Goal: Information Seeking & Learning: Learn about a topic

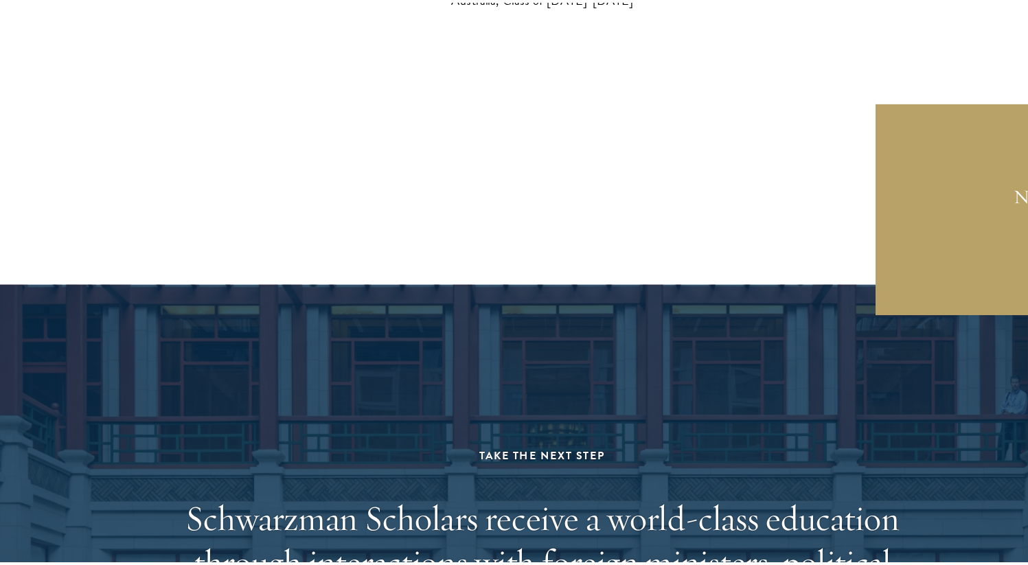
scroll to position [5490, 0]
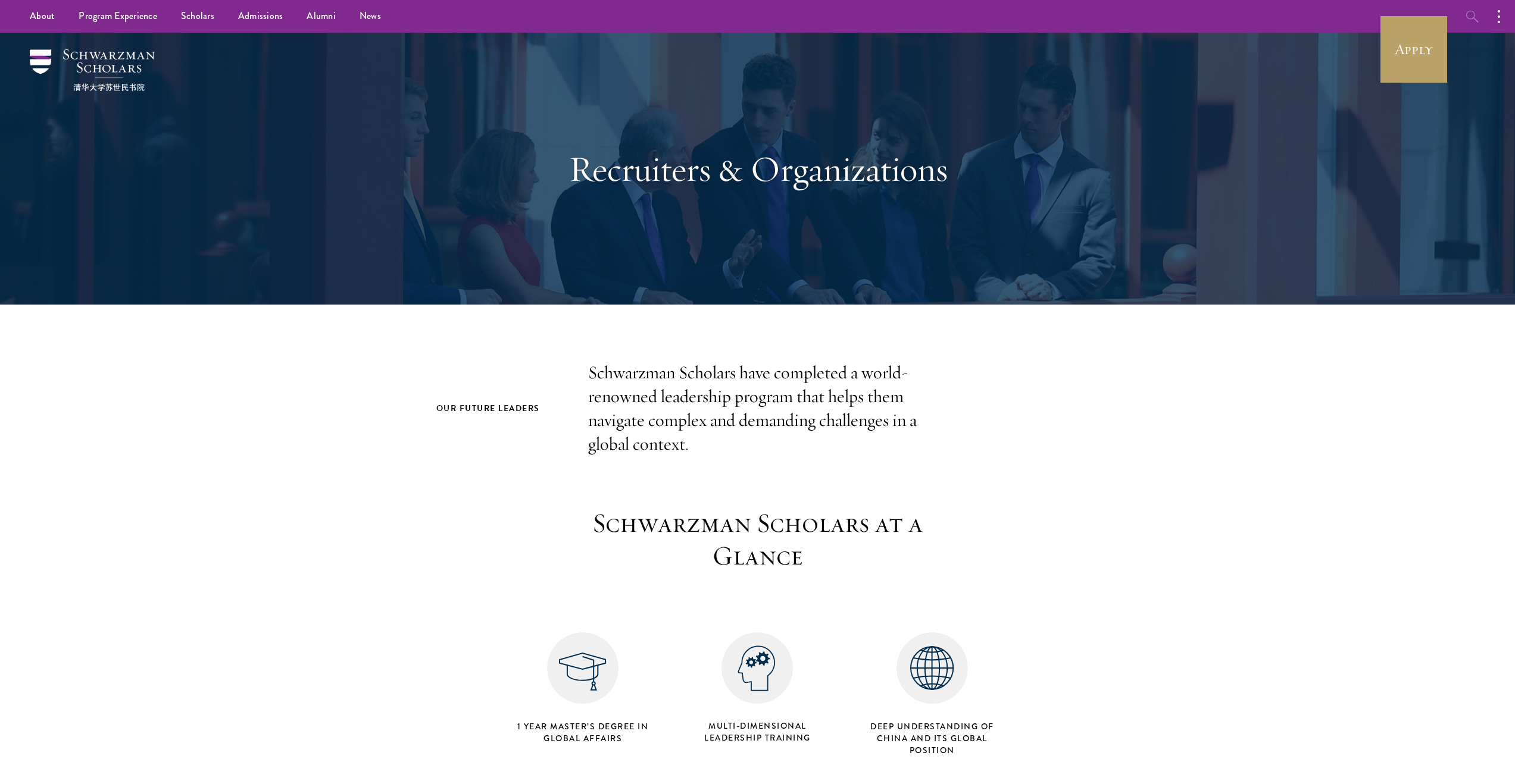
scroll to position [405, 405]
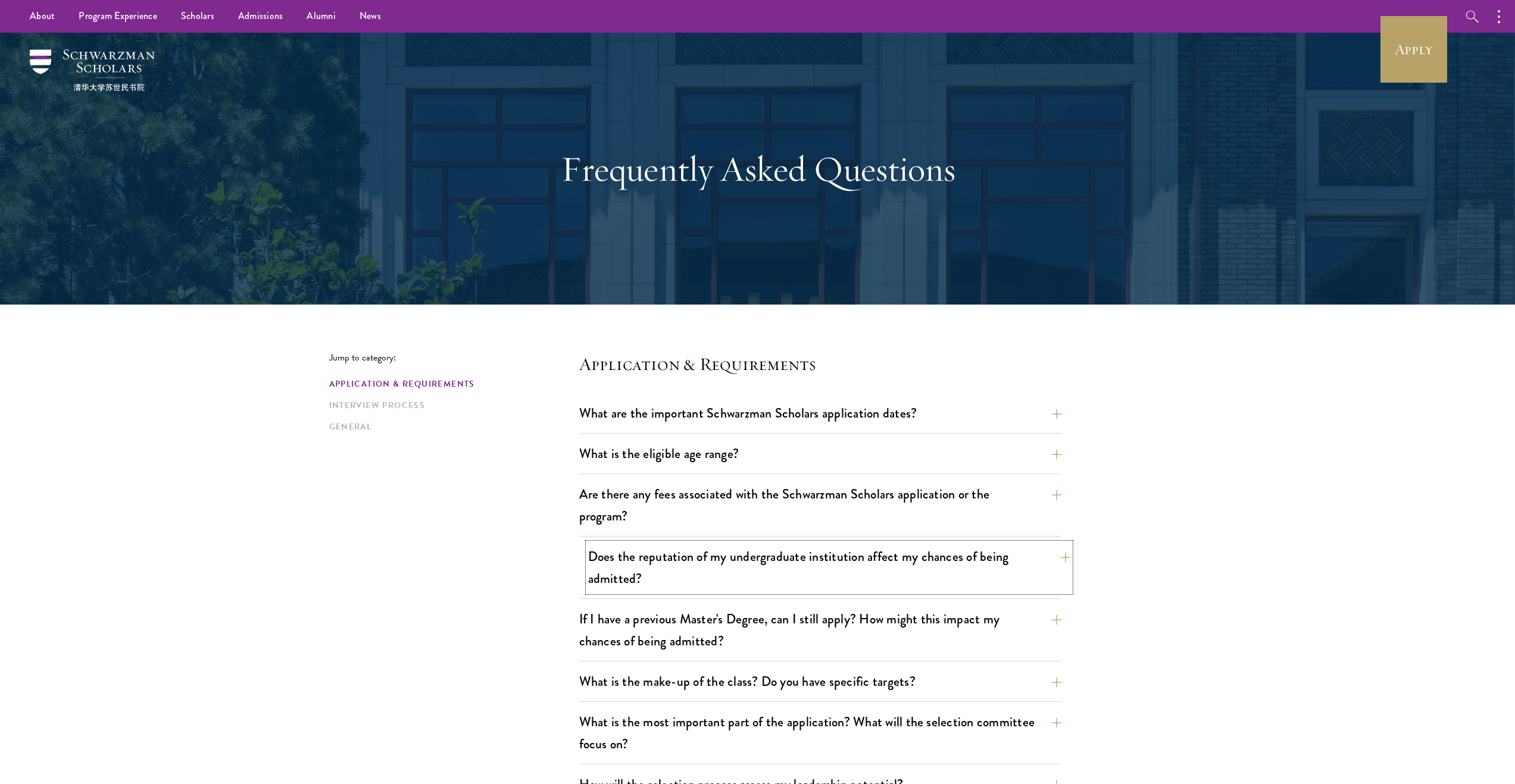
click at [703, 559] on button "Does the reputation of my undergraduate institution affect my chances of being …" at bounding box center [829, 567] width 482 height 49
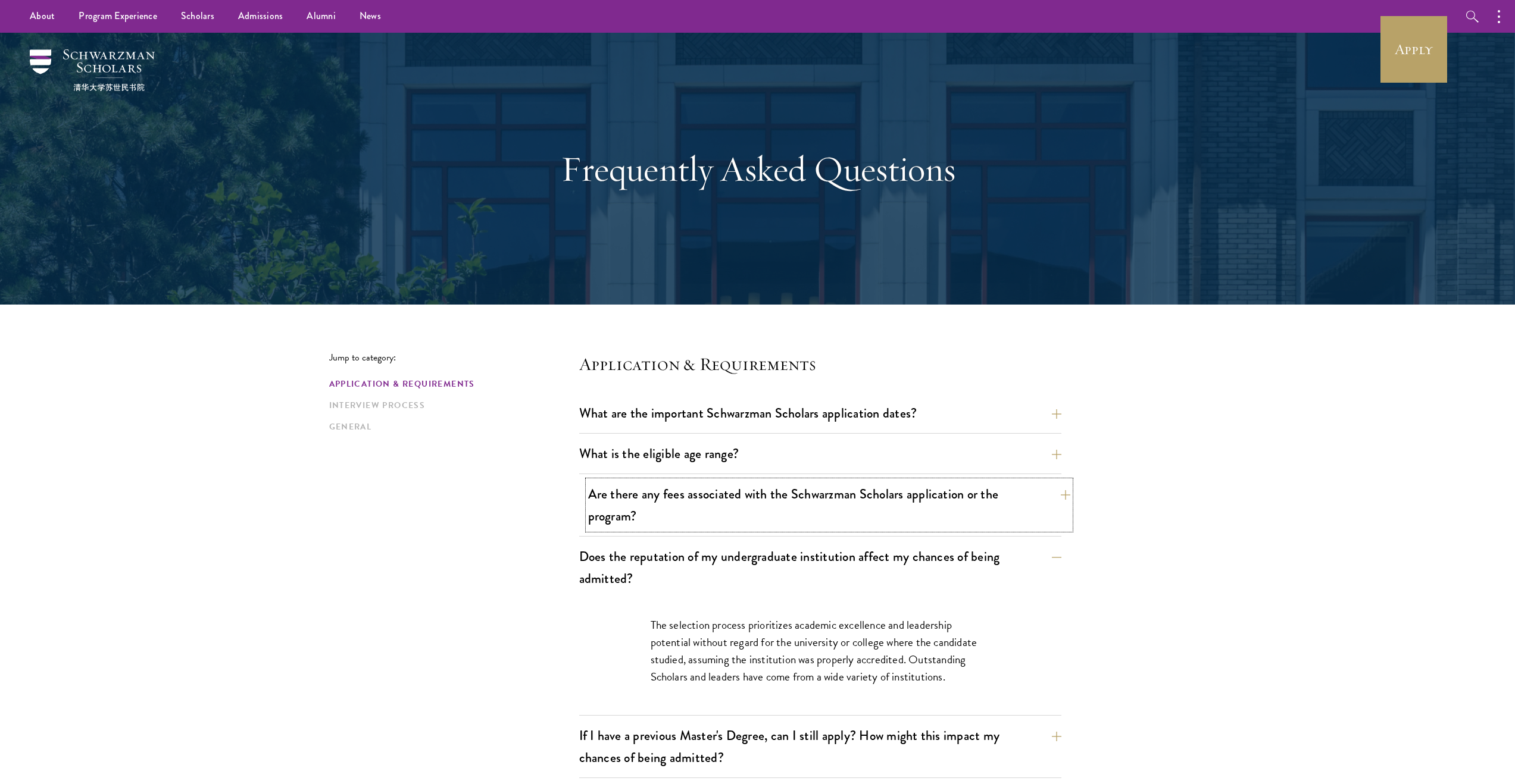
click at [649, 515] on button "Are there any fees associated with the Schwarzman Scholars application or the p…" at bounding box center [829, 505] width 482 height 49
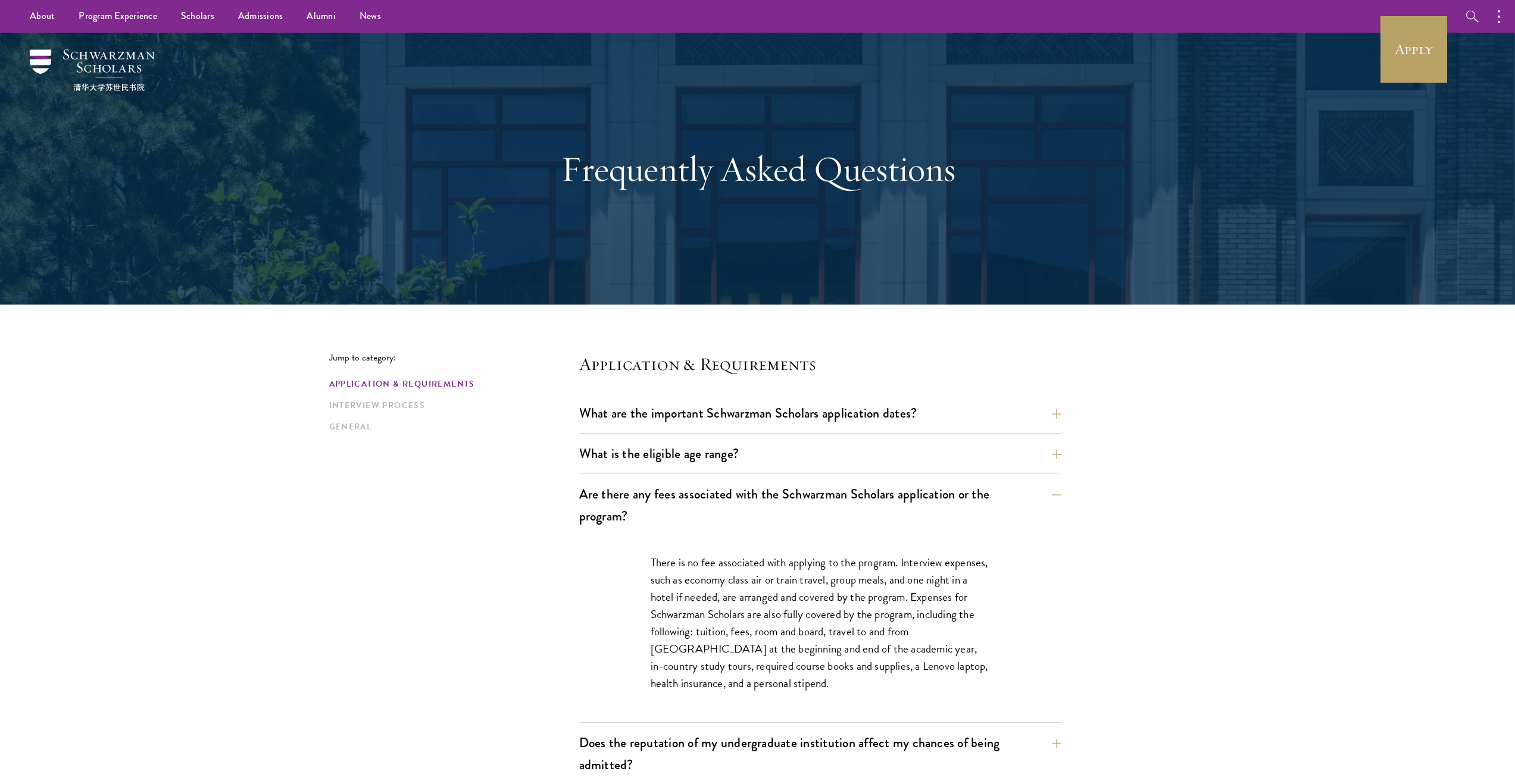
click at [653, 470] on div "What is the eligible age range? Candidates must be at least 18 but not yet 29 y…" at bounding box center [820, 457] width 482 height 34
click at [651, 457] on button "What is the eligible age range?" at bounding box center [829, 453] width 482 height 27
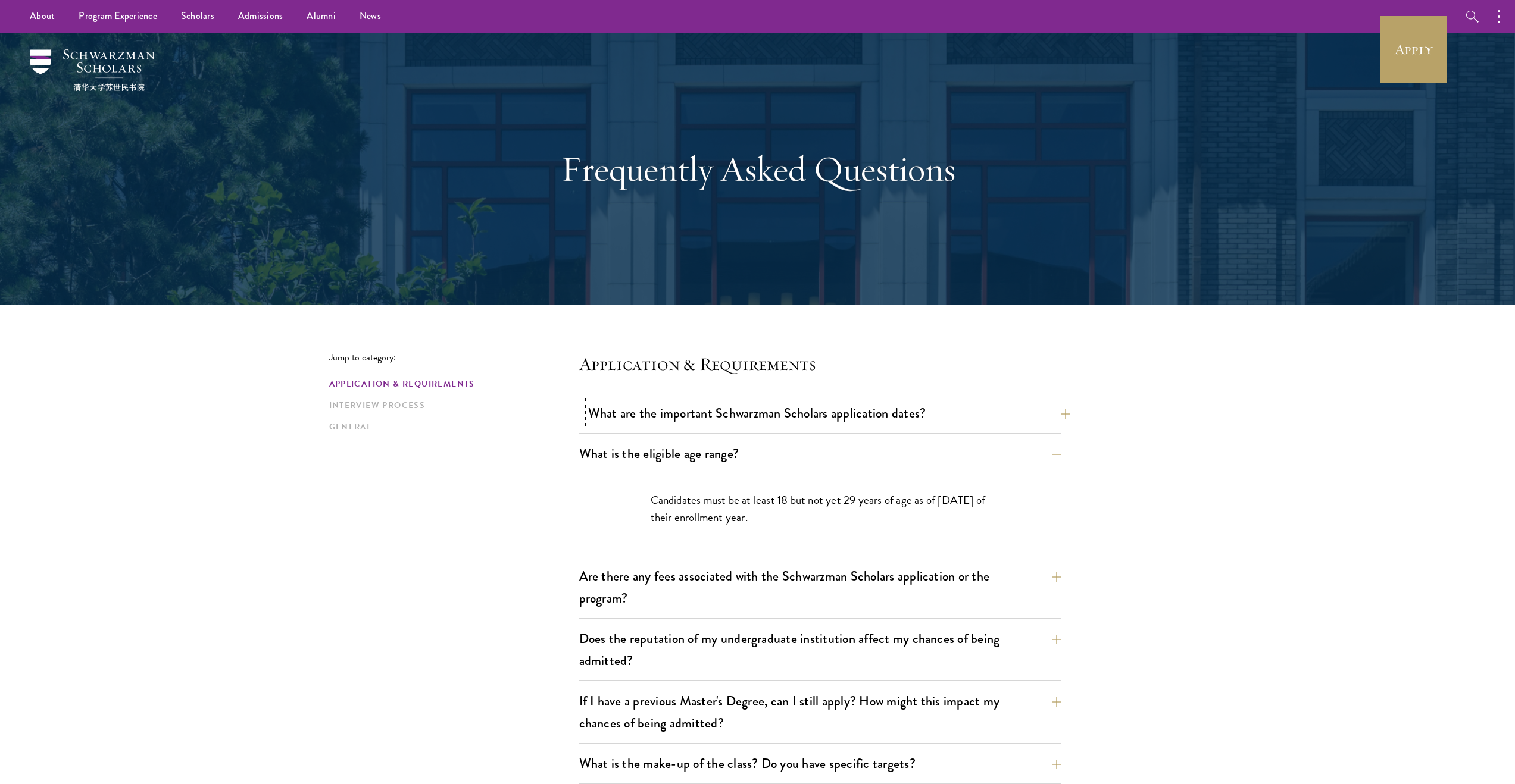
click at [703, 422] on button "What are the important Schwarzman Scholars application dates?" at bounding box center [829, 413] width 482 height 27
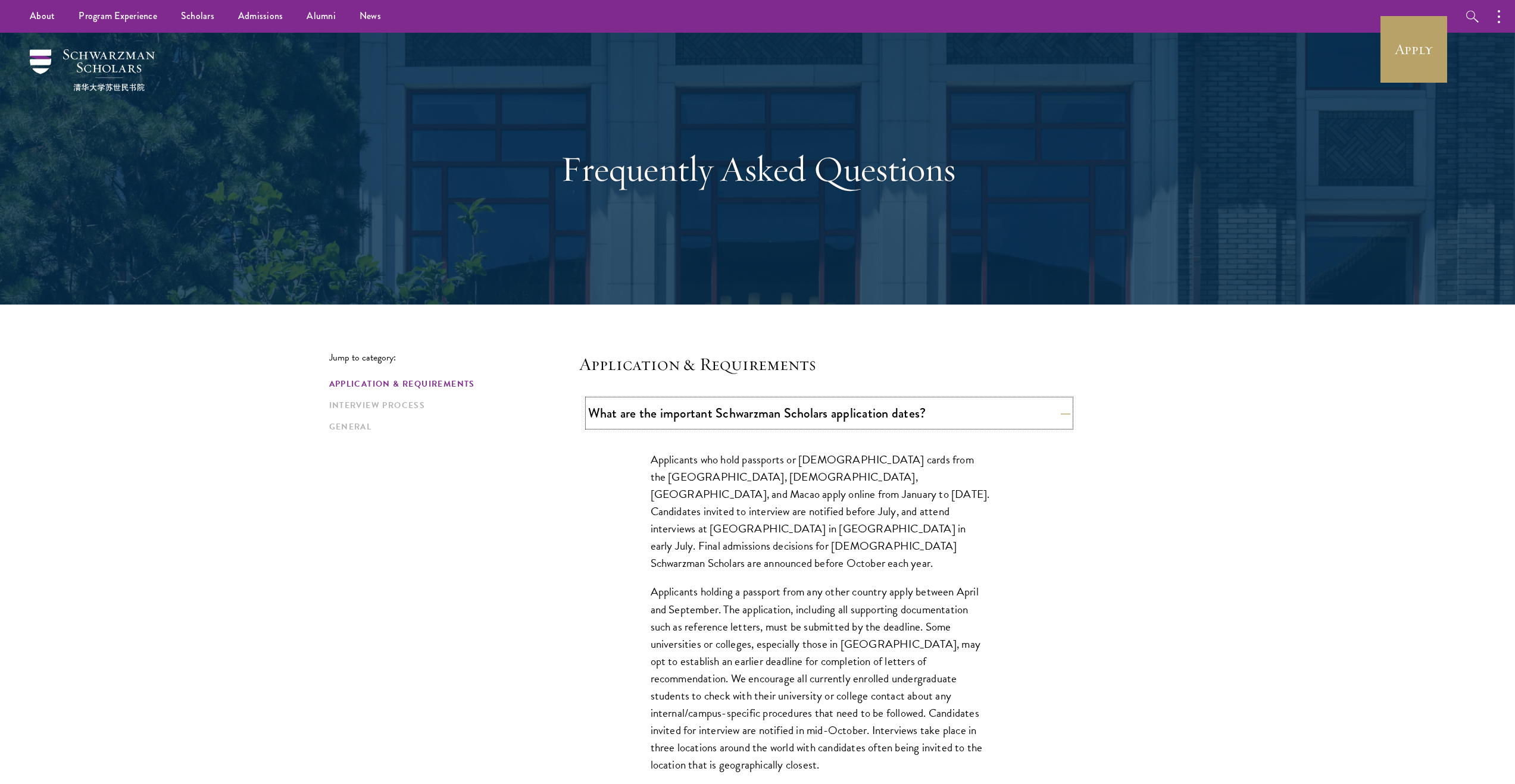
click at [703, 422] on button "What are the important Schwarzman Scholars application dates?" at bounding box center [829, 413] width 482 height 27
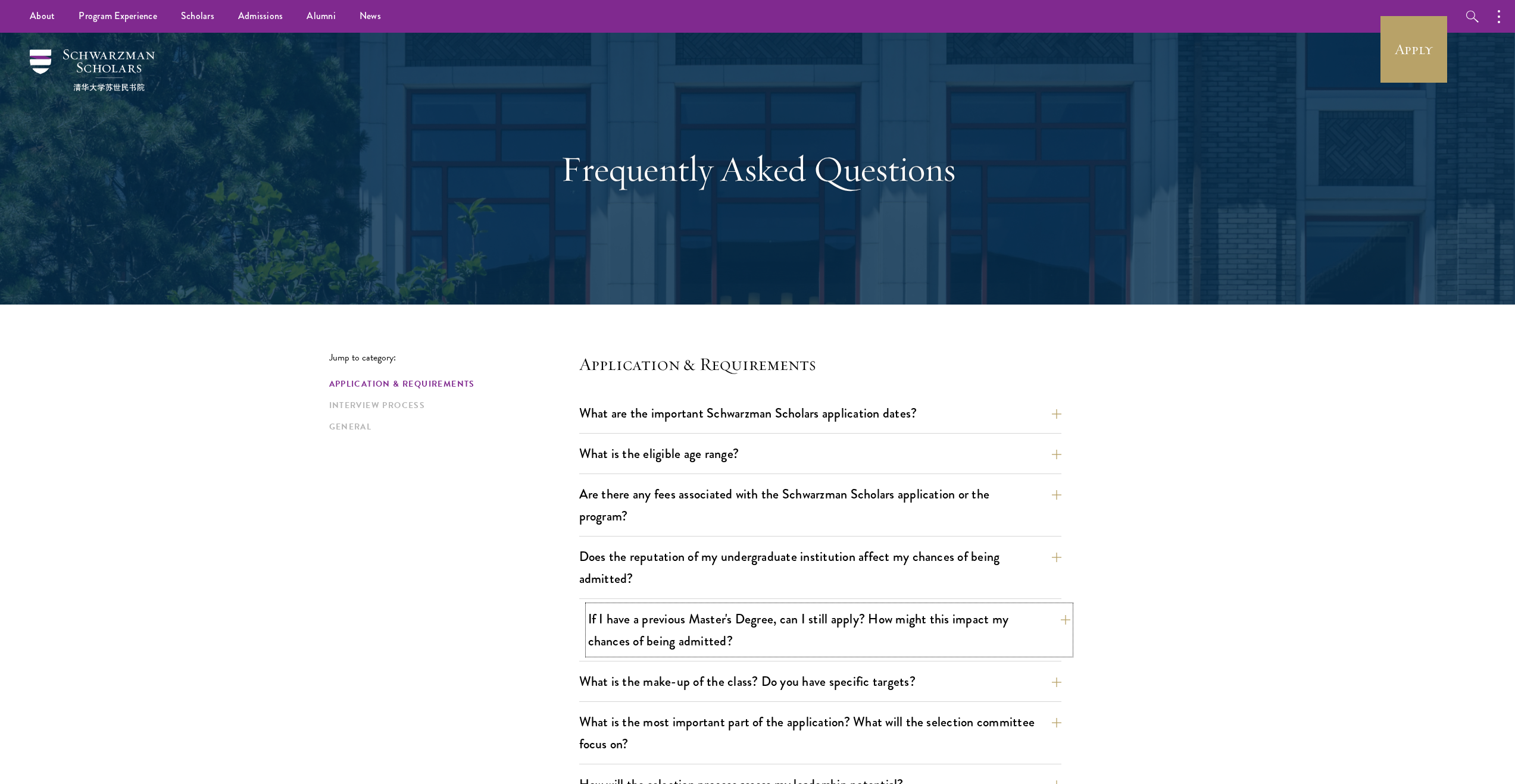
click at [759, 643] on button "If I have a previous Master's Degree, can I still apply? How might this impact …" at bounding box center [829, 630] width 482 height 49
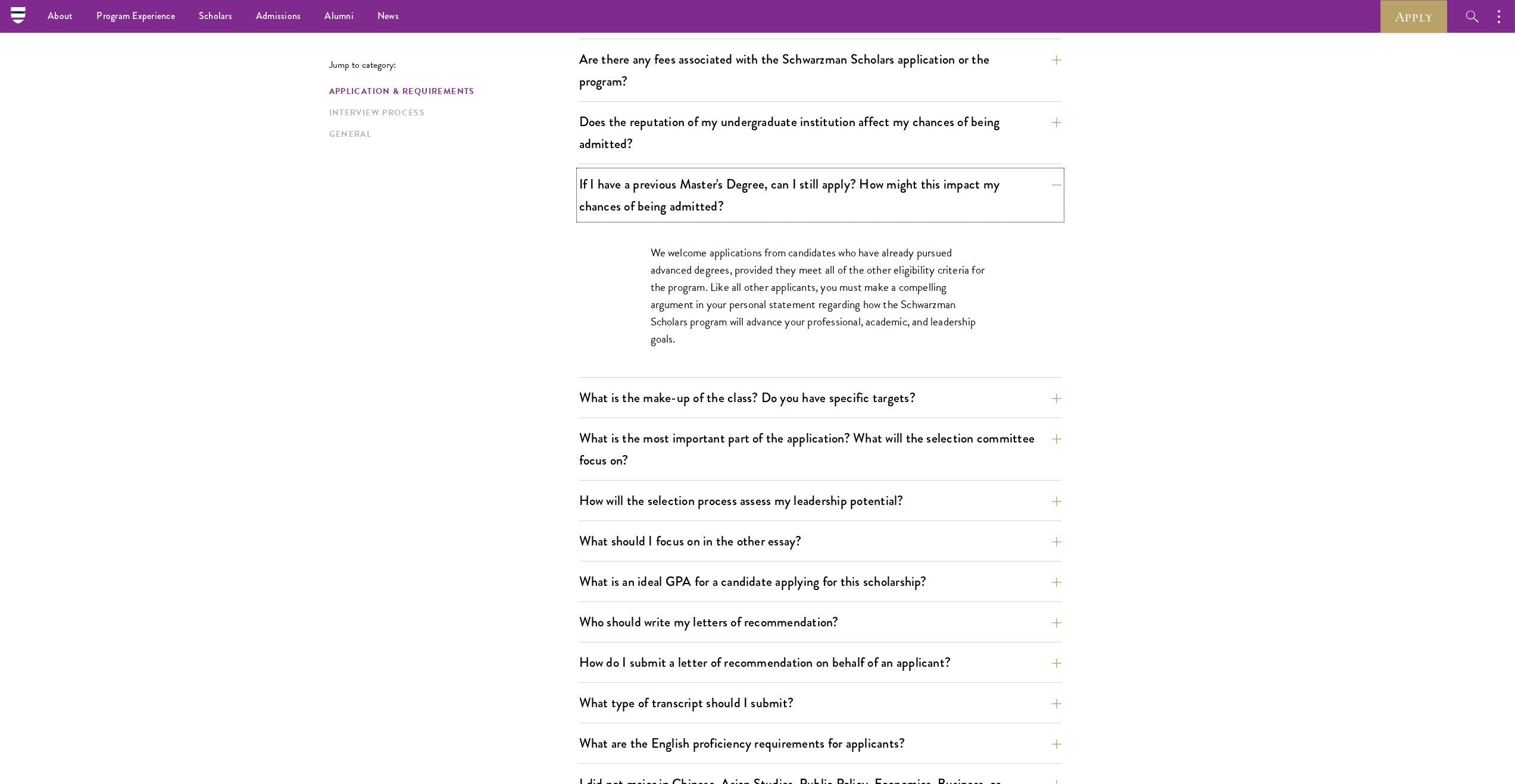
scroll to position [361, 0]
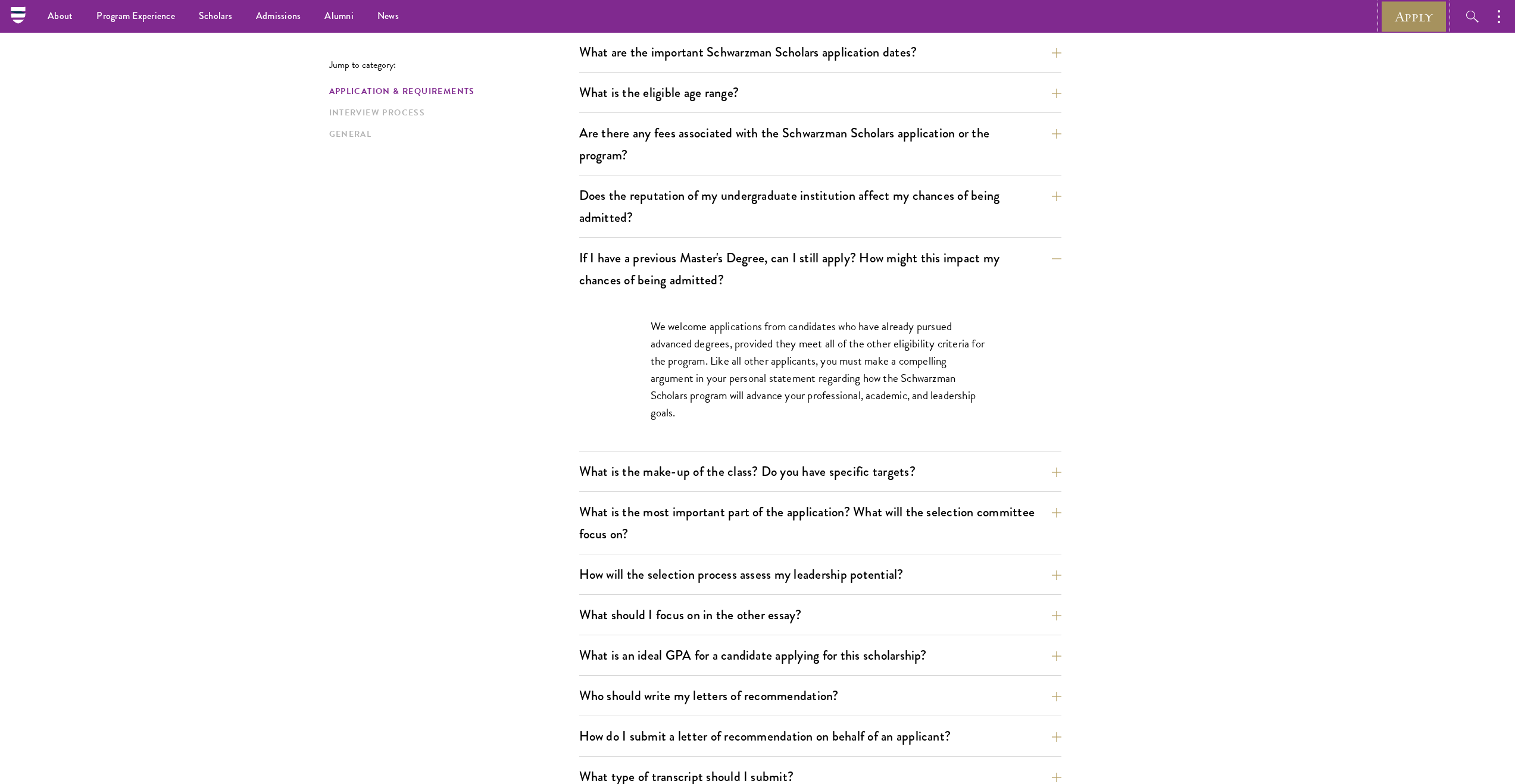
click at [1410, 26] on link "Apply" at bounding box center [1414, 16] width 67 height 33
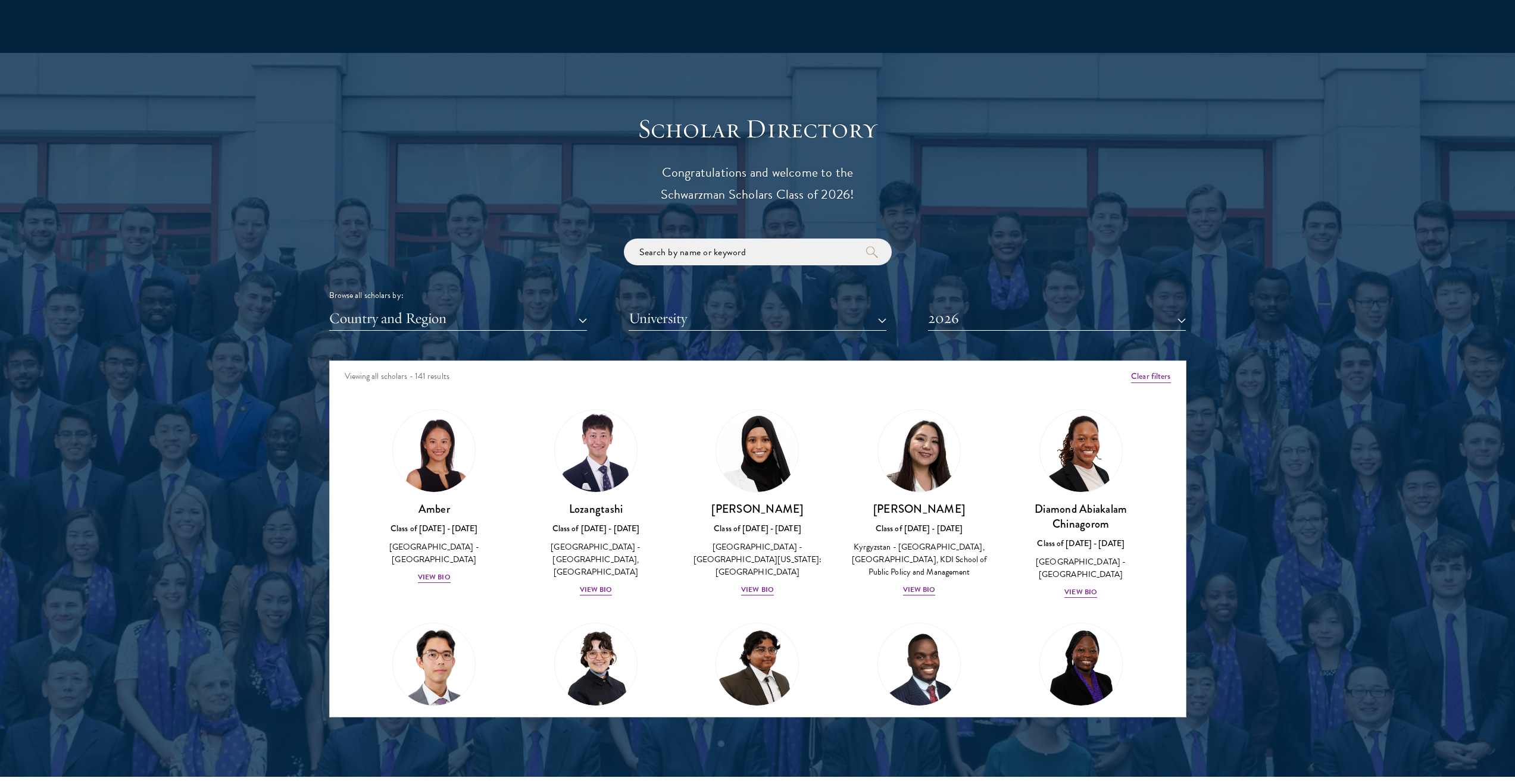
click at [743, 332] on div "Scholar Directory Congratulations and welcome to the Schwarzman Scholars Class …" at bounding box center [758, 415] width 857 height 606
click at [750, 327] on button "University" at bounding box center [757, 319] width 257 height 24
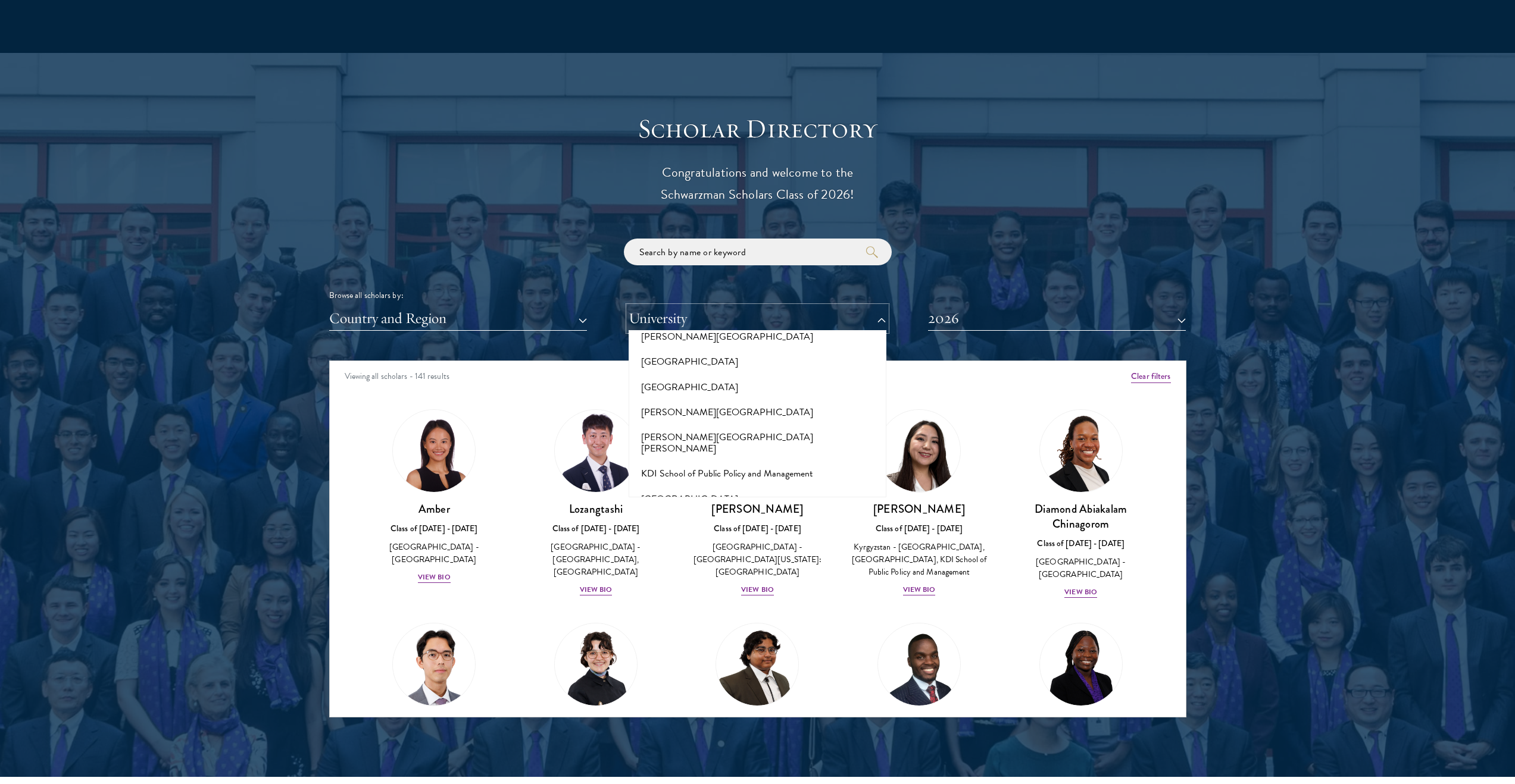
scroll to position [3652, 0]
click at [758, 567] on button "[GEOGRAPHIC_DATA]" at bounding box center [757, 580] width 250 height 25
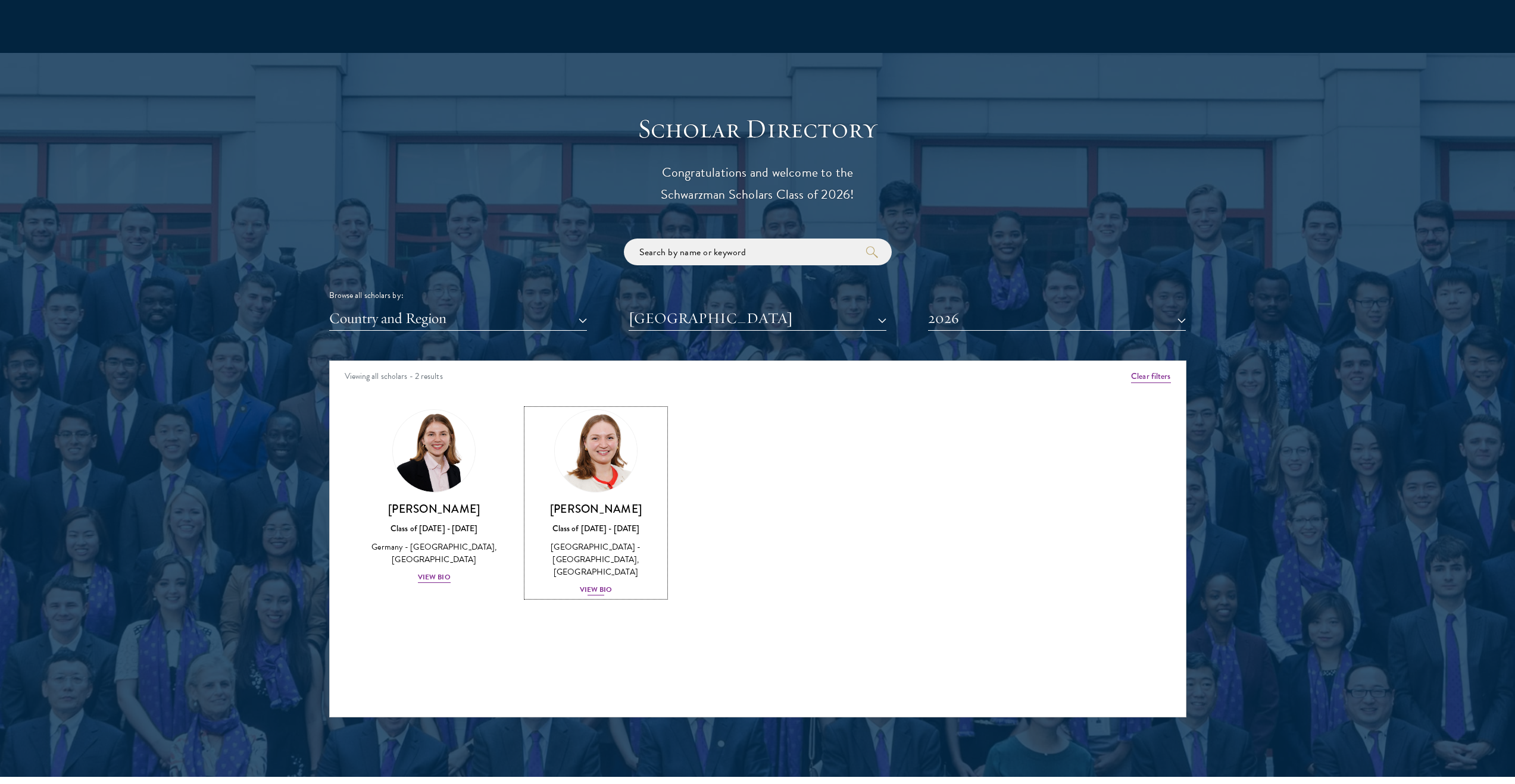
click at [599, 475] on img at bounding box center [595, 450] width 90 height 90
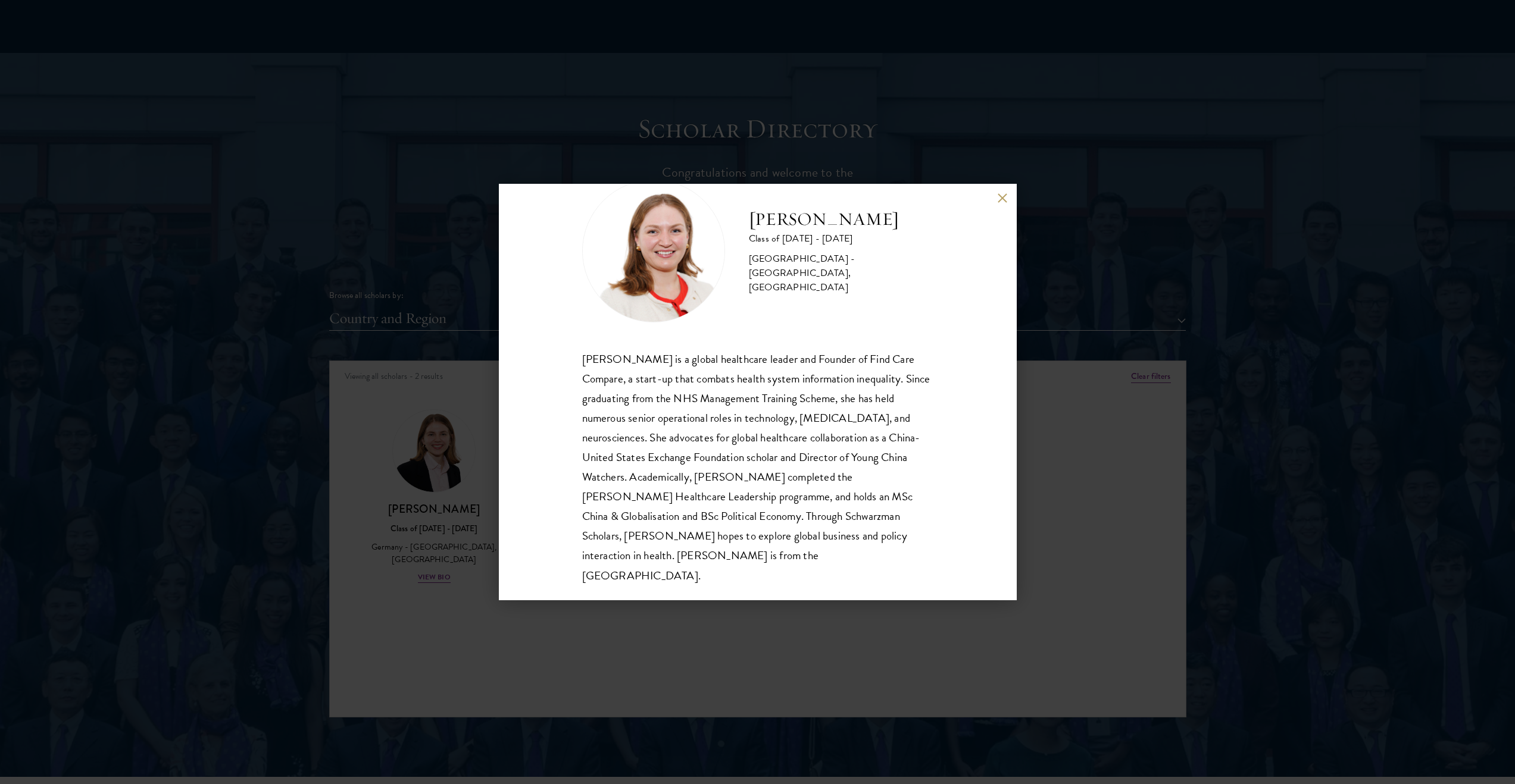
scroll to position [41, 0]
click at [1077, 438] on div "[PERSON_NAME] Class of [DATE] - [DATE] [GEOGRAPHIC_DATA] - [GEOGRAPHIC_DATA], […" at bounding box center [758, 392] width 1515 height 784
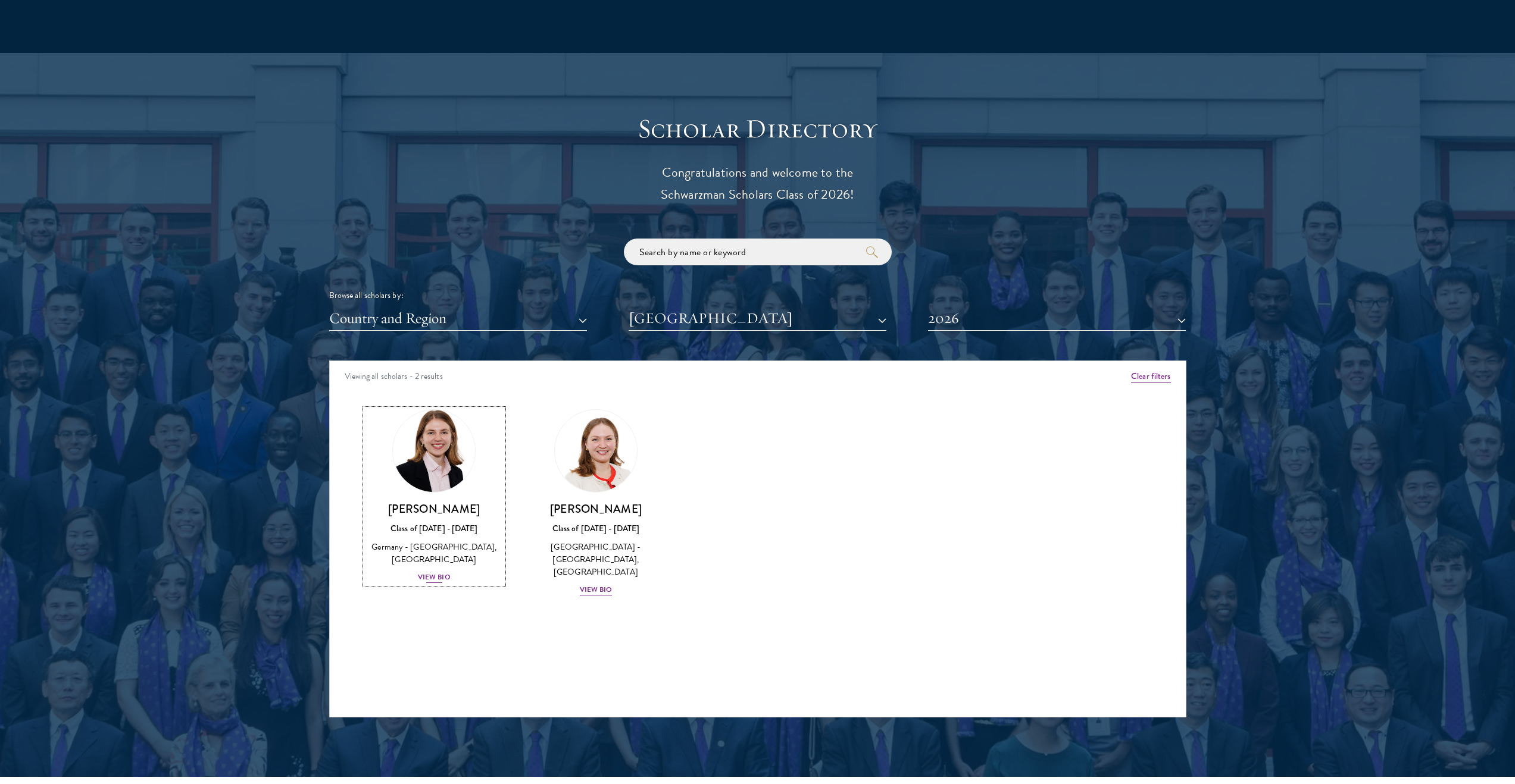
click at [461, 470] on img at bounding box center [434, 450] width 90 height 90
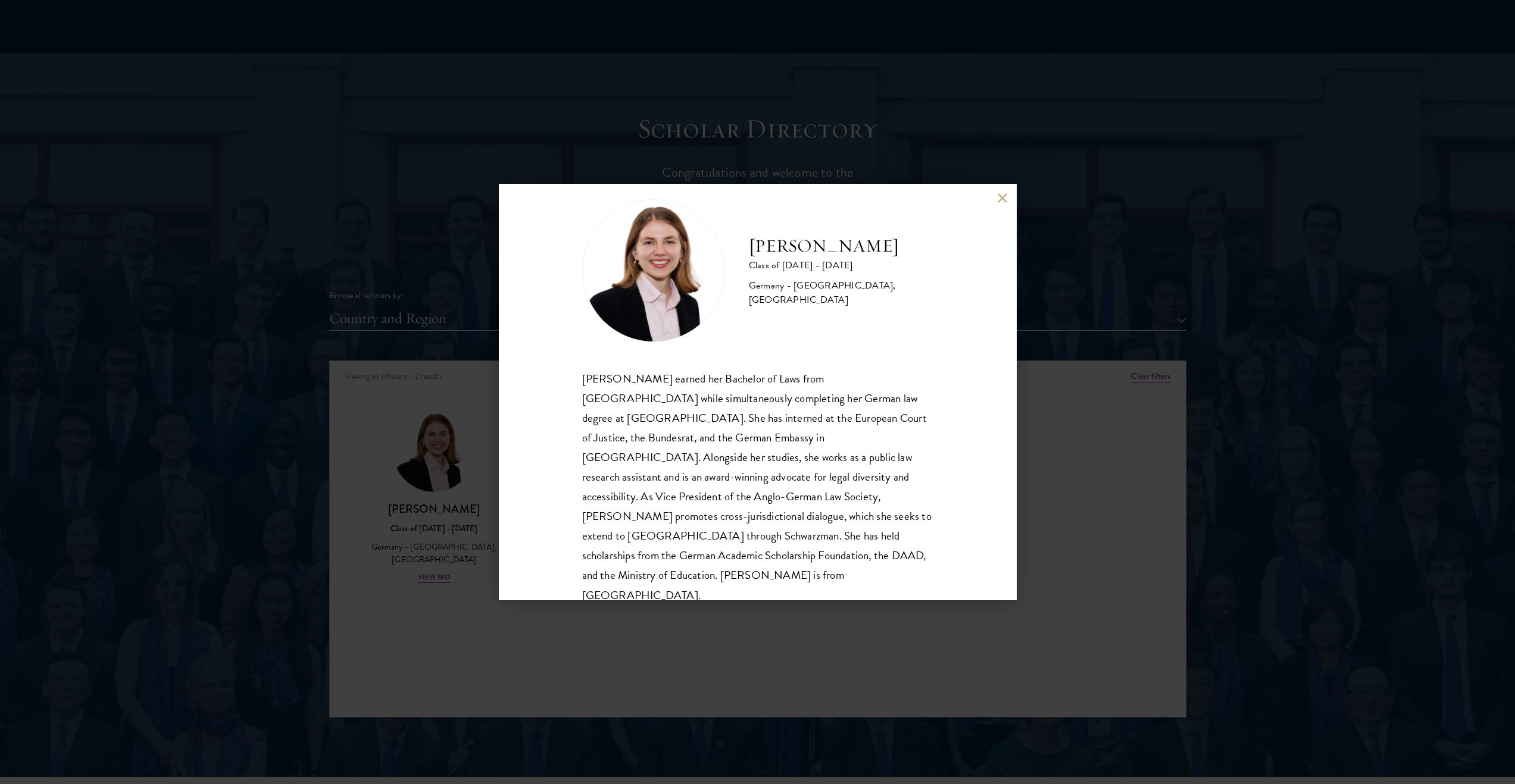
scroll to position [21, 0]
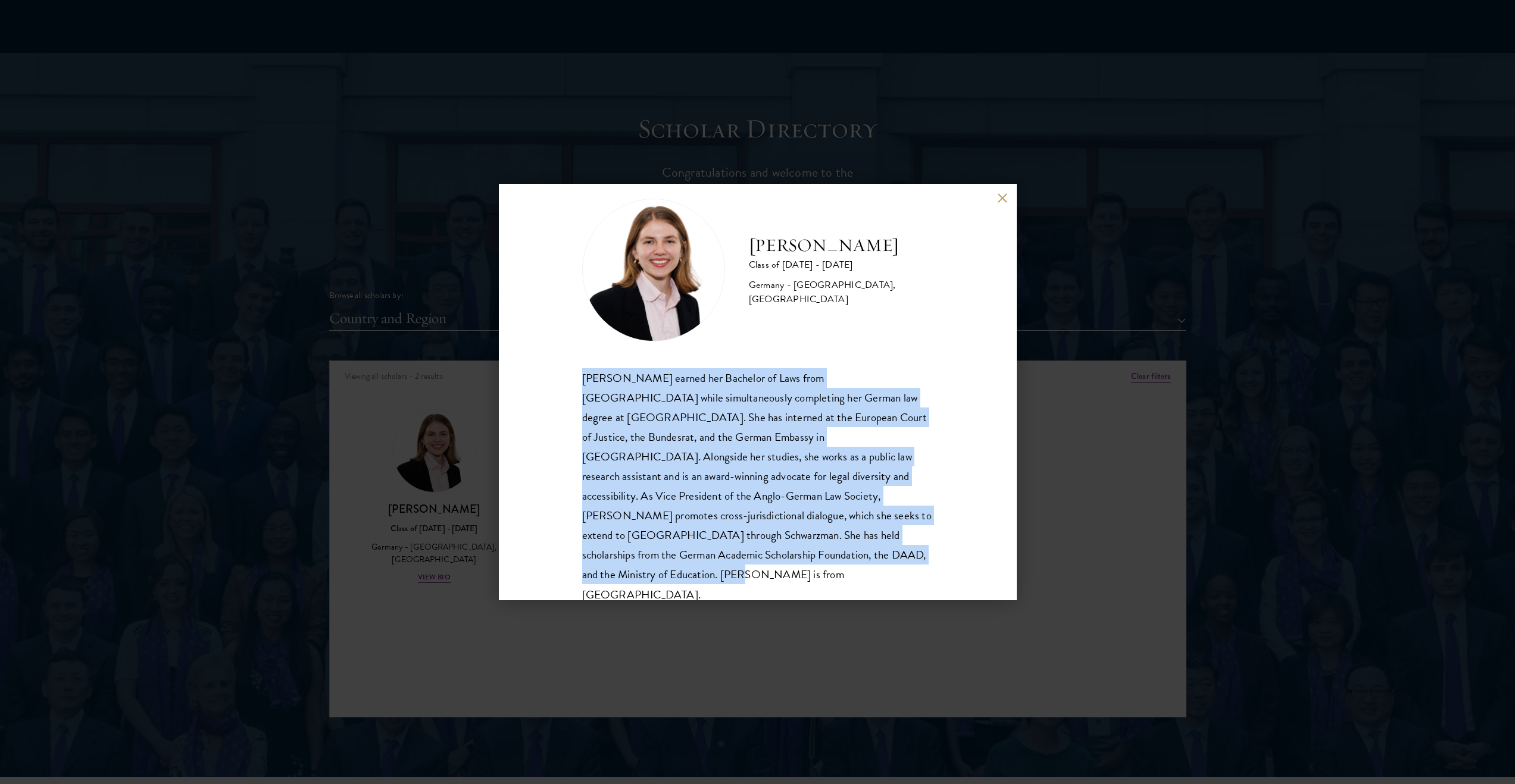
drag, startPoint x: 823, startPoint y: 562, endPoint x: 573, endPoint y: 379, distance: 309.8
click at [573, 379] on div "[PERSON_NAME] Class of [DATE] - [DATE] [GEOGRAPHIC_DATA] - [GEOGRAPHIC_DATA], […" at bounding box center [758, 392] width 518 height 417
copy div "[PERSON_NAME] earned her Bachelor of Laws from [GEOGRAPHIC_DATA] while simultan…"
